Goal: Transaction & Acquisition: Purchase product/service

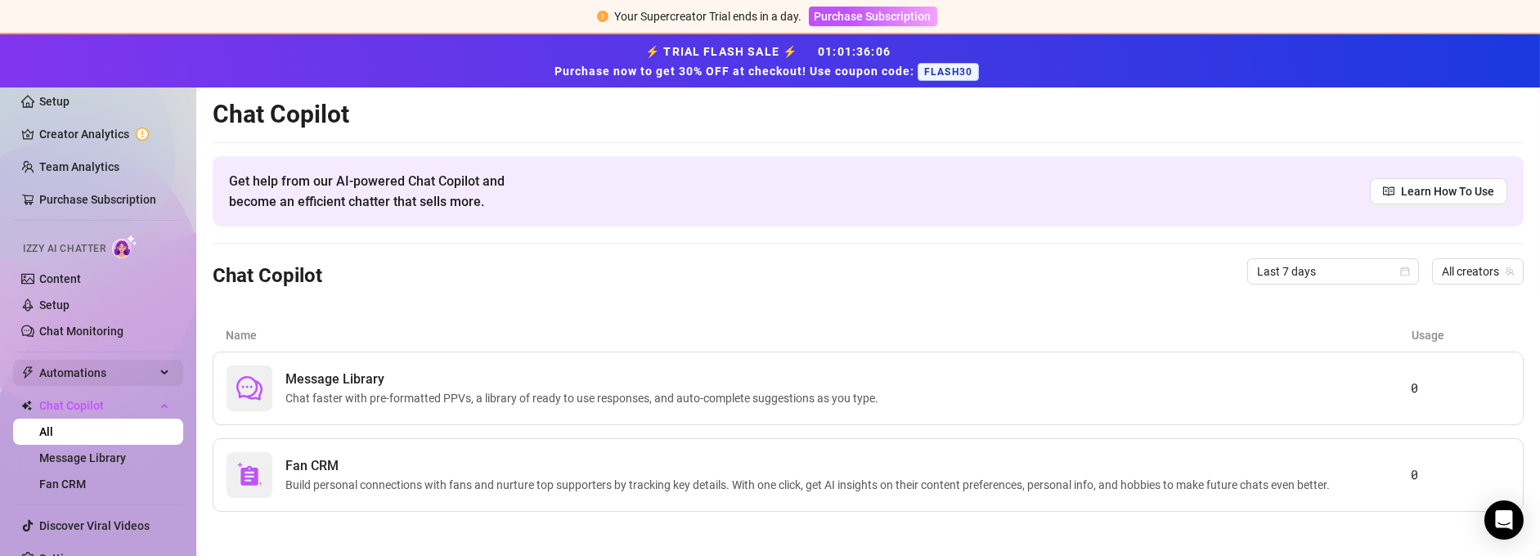
click at [82, 372] on span "Automations" at bounding box center [97, 373] width 116 height 26
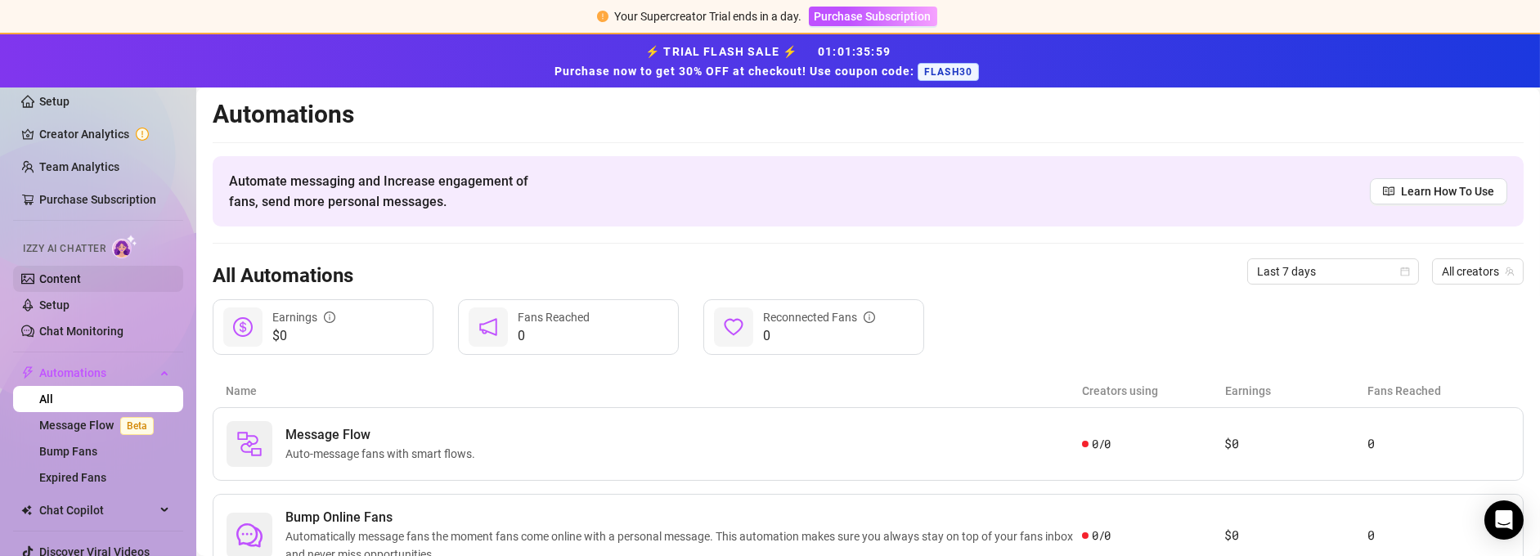
click at [69, 278] on link "Content" at bounding box center [60, 278] width 42 height 13
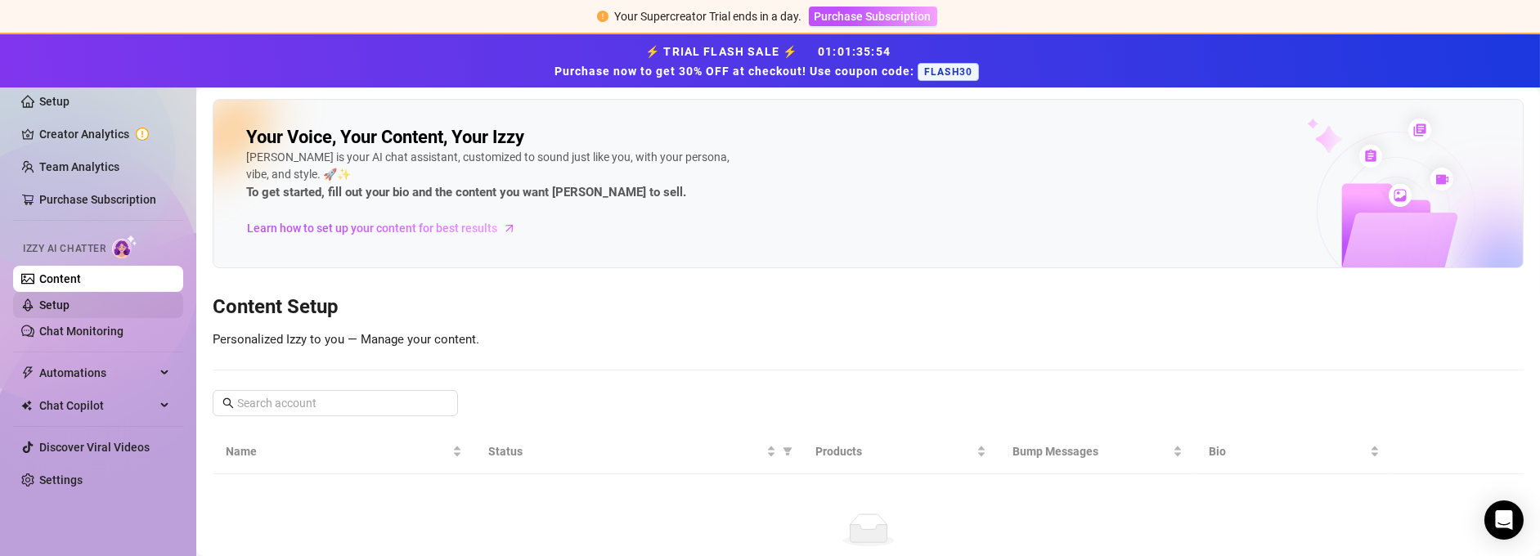
click at [70, 306] on link "Setup" at bounding box center [54, 304] width 30 height 13
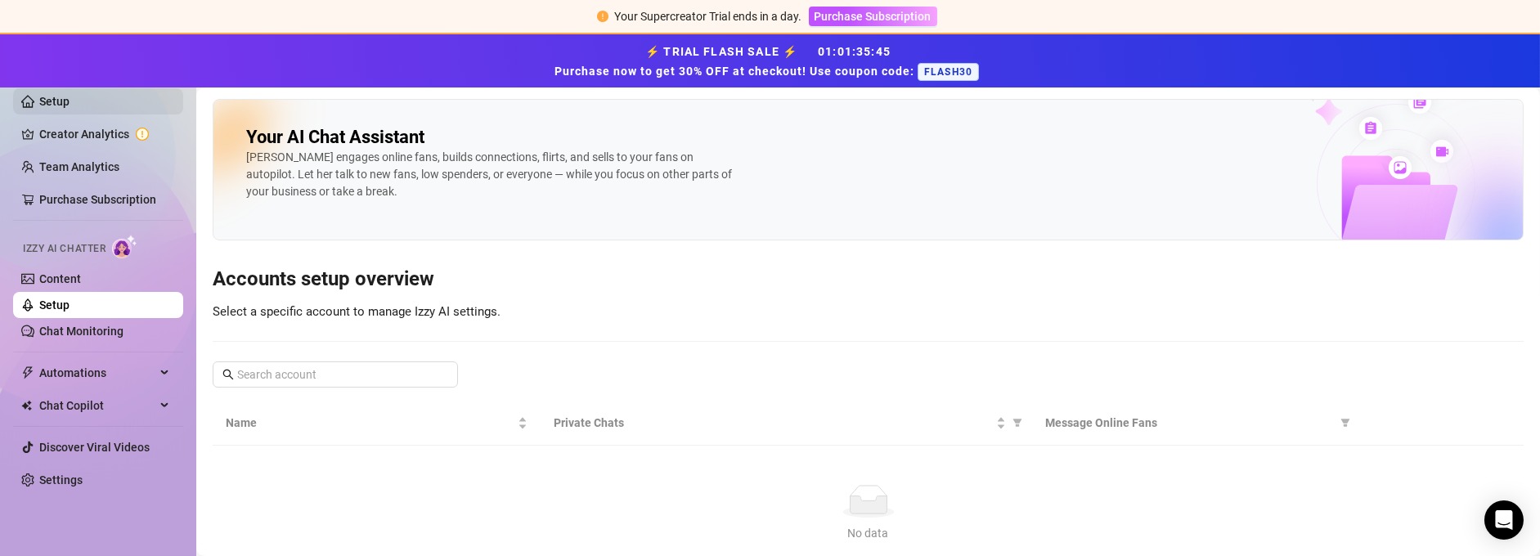
click at [65, 95] on link "Setup" at bounding box center [54, 101] width 30 height 13
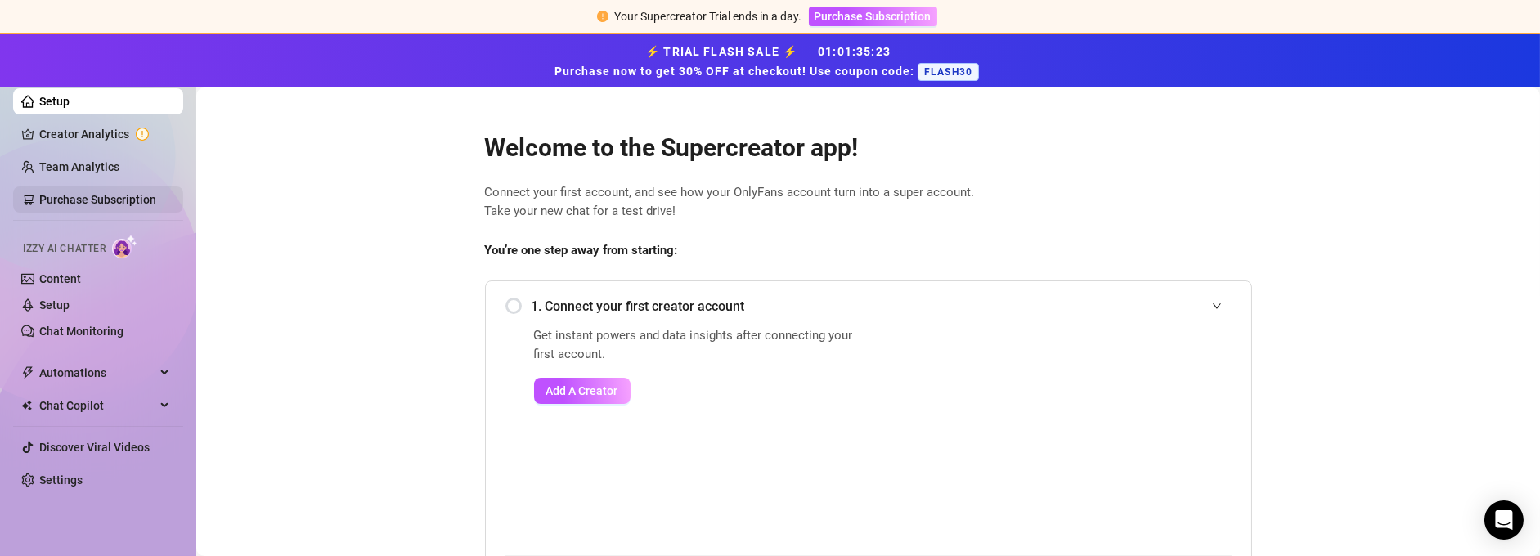
click at [76, 195] on link "Purchase Subscription" at bounding box center [97, 199] width 117 height 13
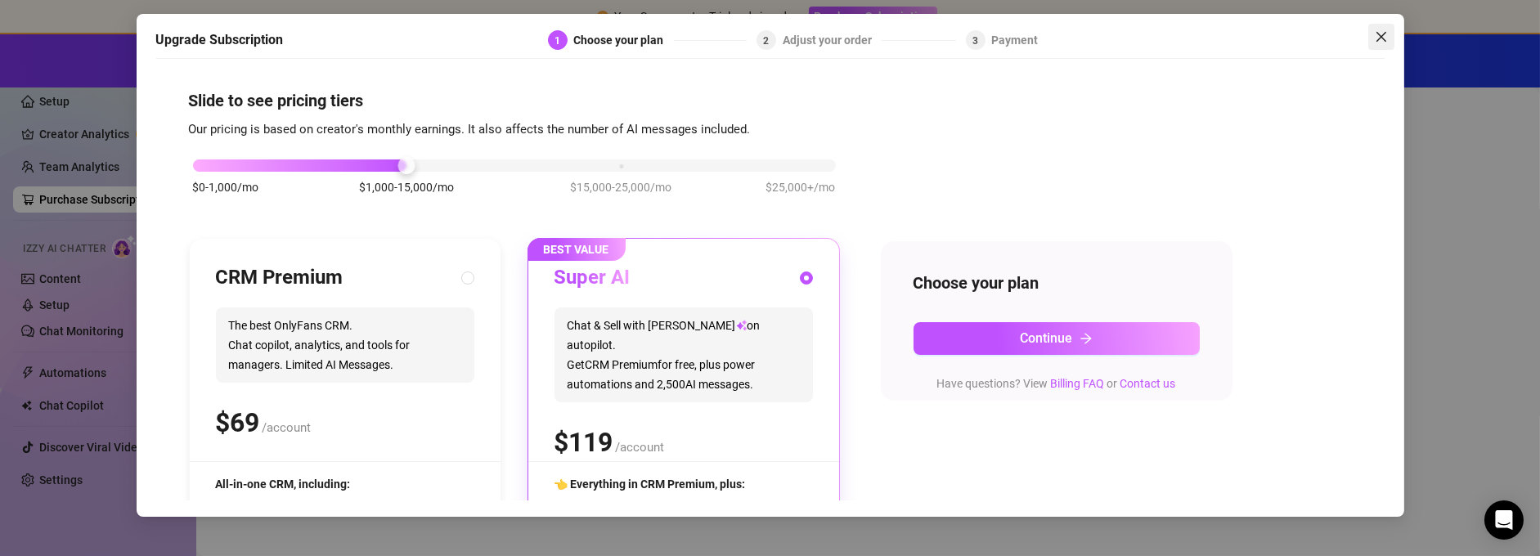
click at [1385, 35] on icon "close" at bounding box center [1381, 36] width 13 height 13
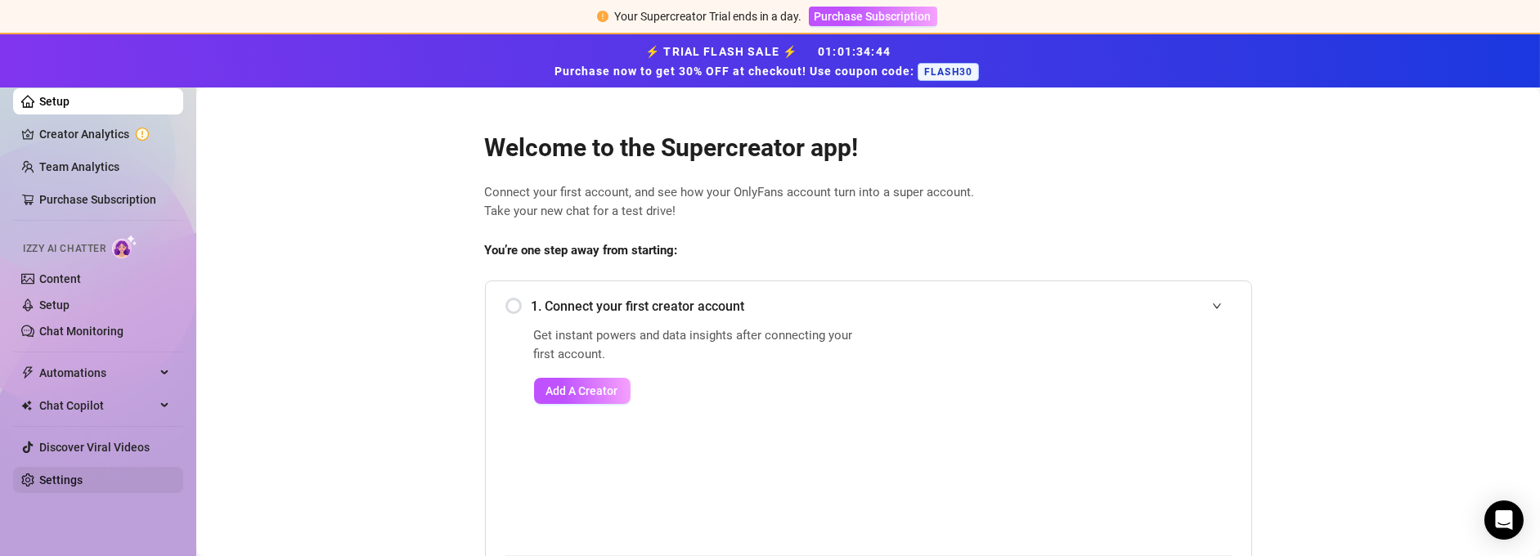
click at [83, 478] on link "Settings" at bounding box center [60, 479] width 43 height 13
